Goal: Task Accomplishment & Management: Use online tool/utility

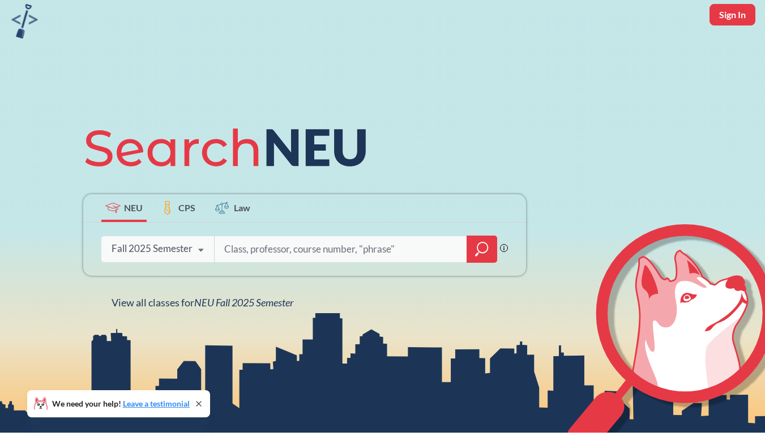
scroll to position [45, 0]
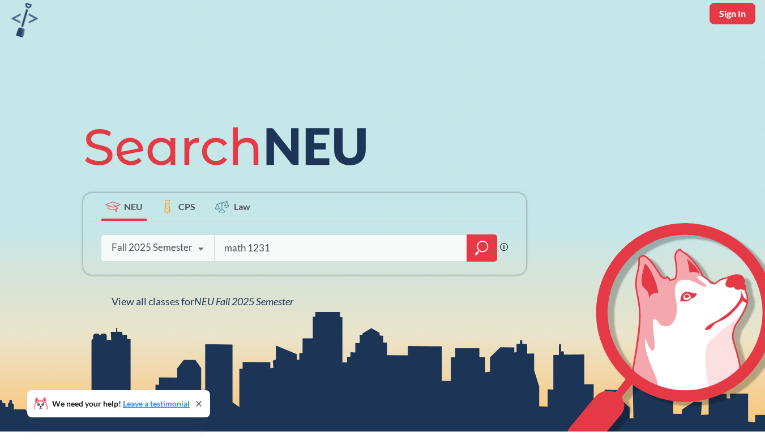
type input "math 1231"
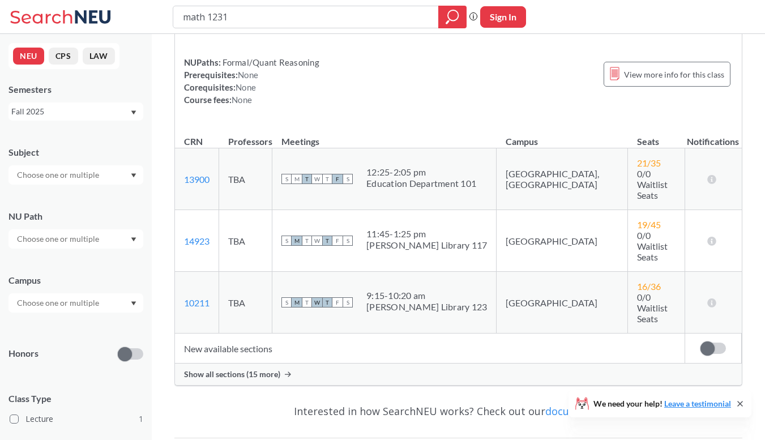
scroll to position [138, 0]
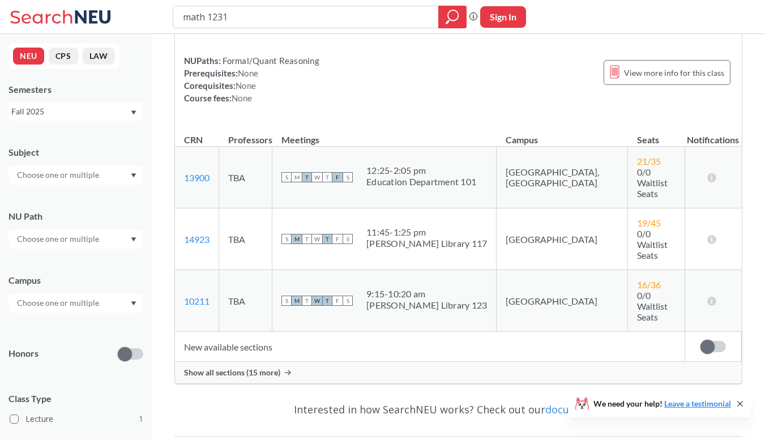
click at [306, 362] on div "Show all sections (15 more)" at bounding box center [458, 373] width 566 height 22
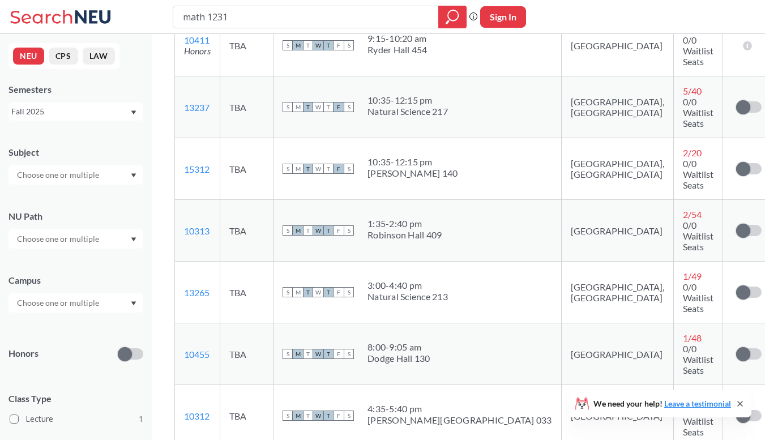
scroll to position [738, 0]
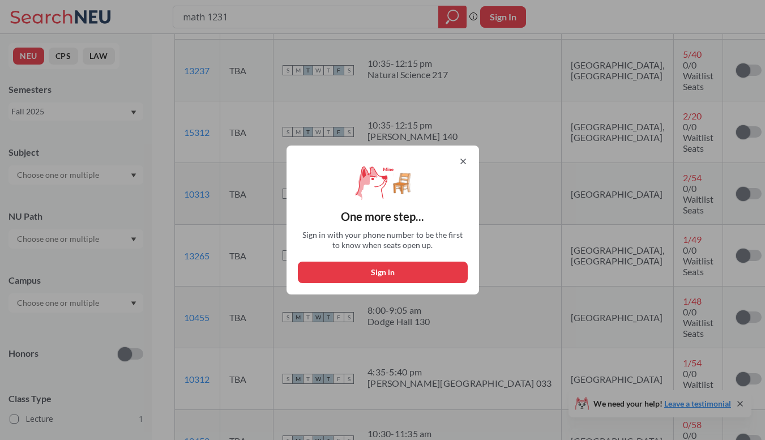
click at [462, 160] on icon at bounding box center [462, 161] width 9 height 9
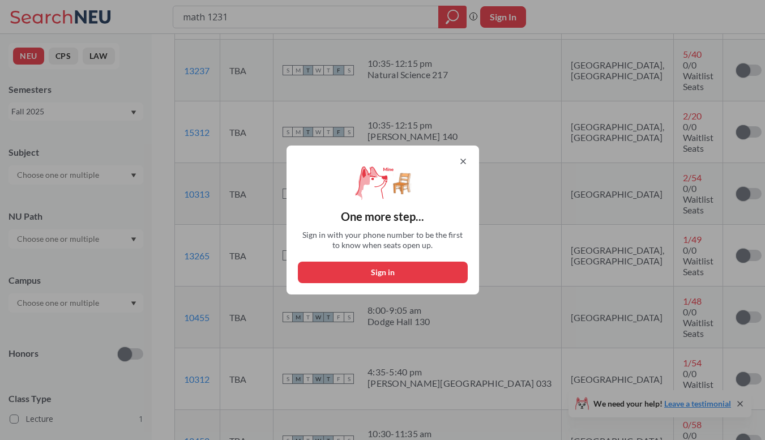
click at [366, 264] on button "Sign in" at bounding box center [383, 272] width 170 height 22
select select "US"
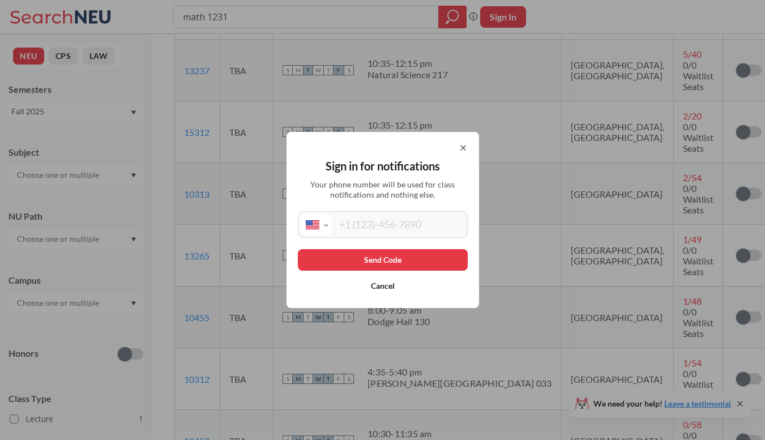
click at [358, 222] on input "tel" at bounding box center [398, 224] width 132 height 21
type input "[PHONE_NUMBER]"
click at [355, 257] on button "Send Code" at bounding box center [383, 260] width 170 height 22
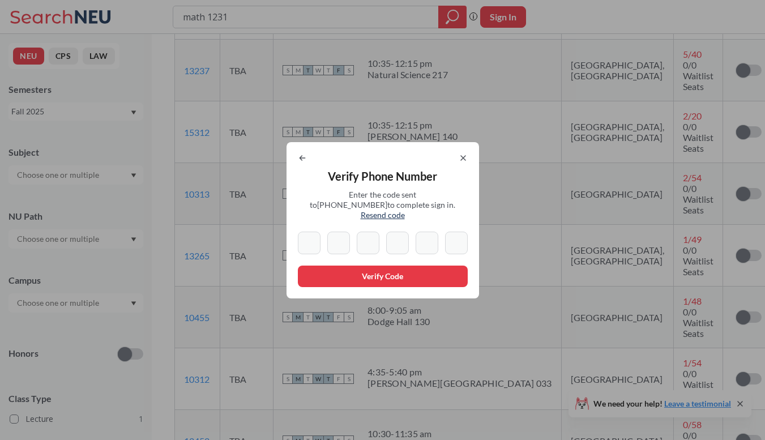
type input "7"
type input "2"
type input "4"
type input "3"
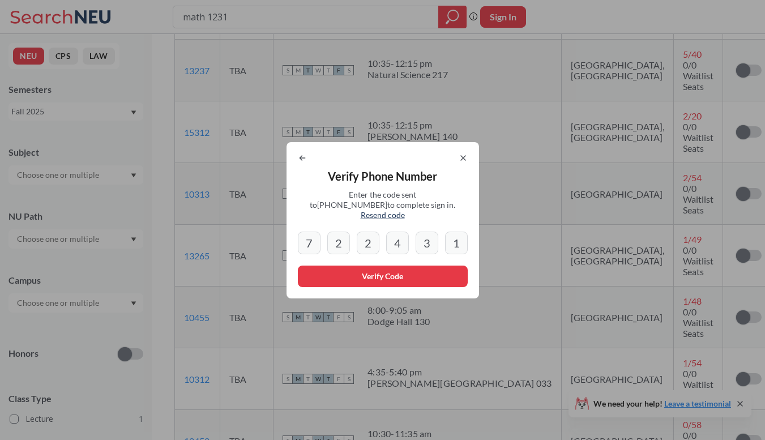
type input "1"
click at [342, 276] on button "Verify Code" at bounding box center [383, 276] width 170 height 22
